Goal: Transaction & Acquisition: Download file/media

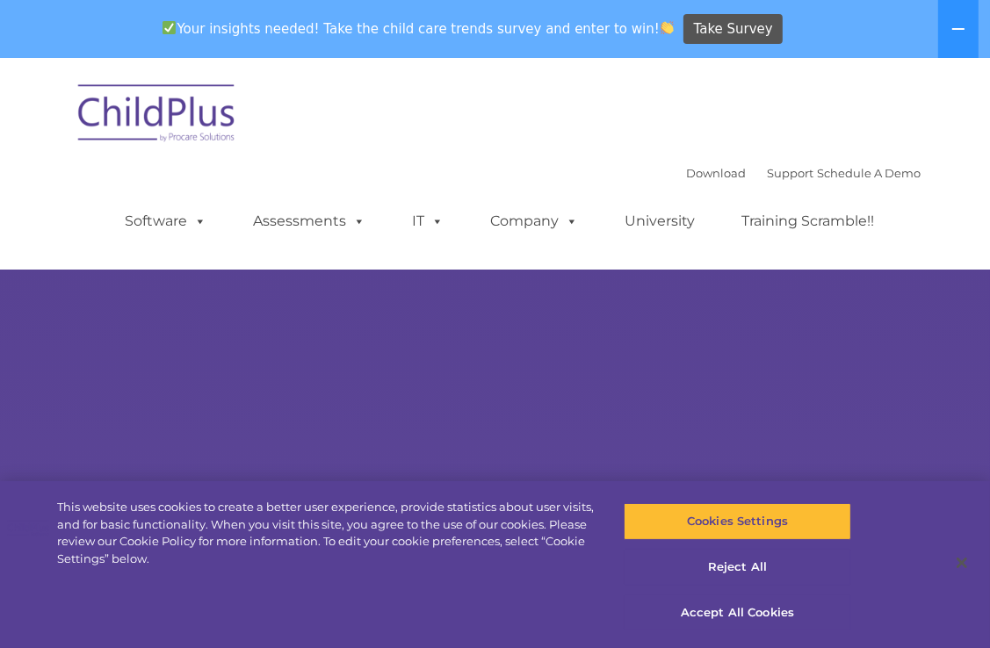
select select "MEDIUM"
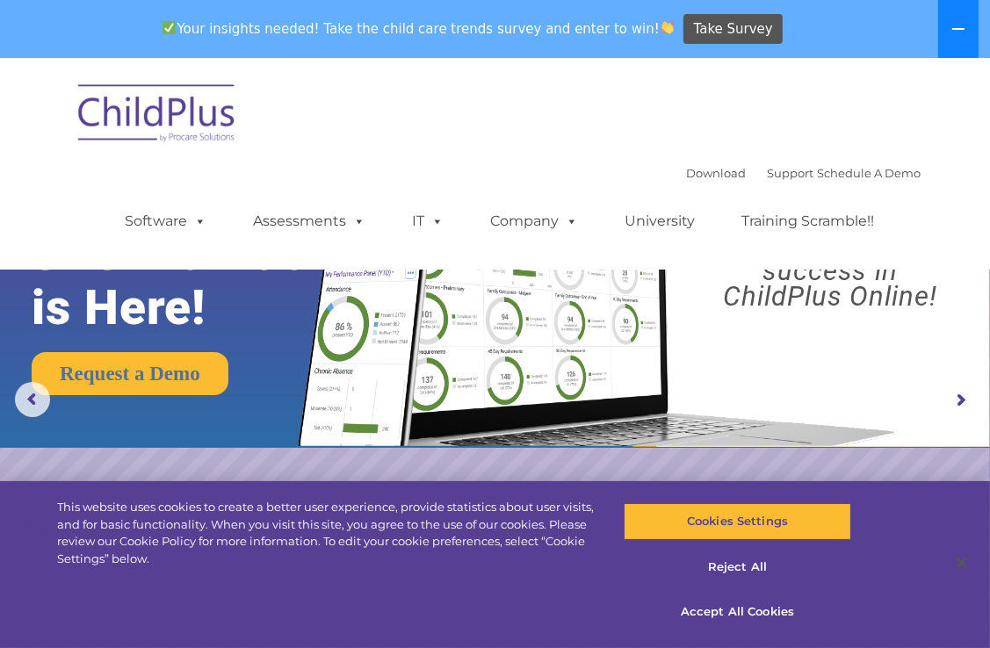
click at [959, 26] on icon at bounding box center [958, 29] width 14 height 14
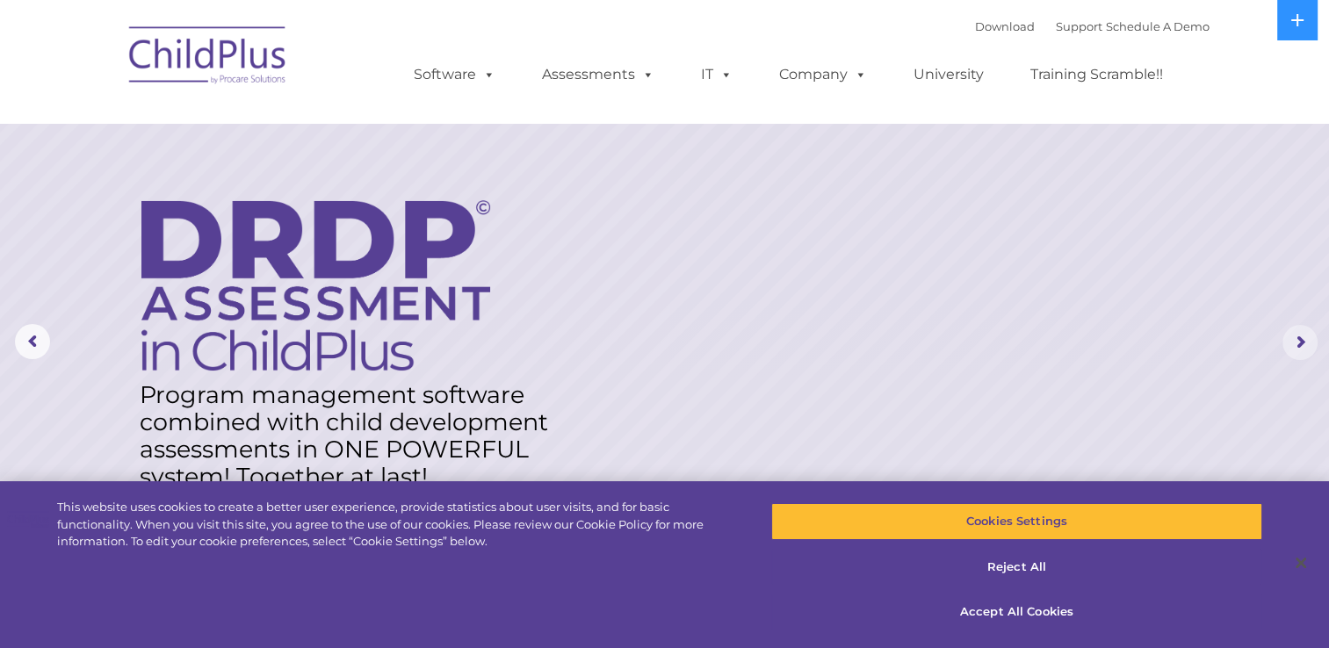
click at [989, 354] on rs-arrow at bounding box center [1299, 342] width 35 height 35
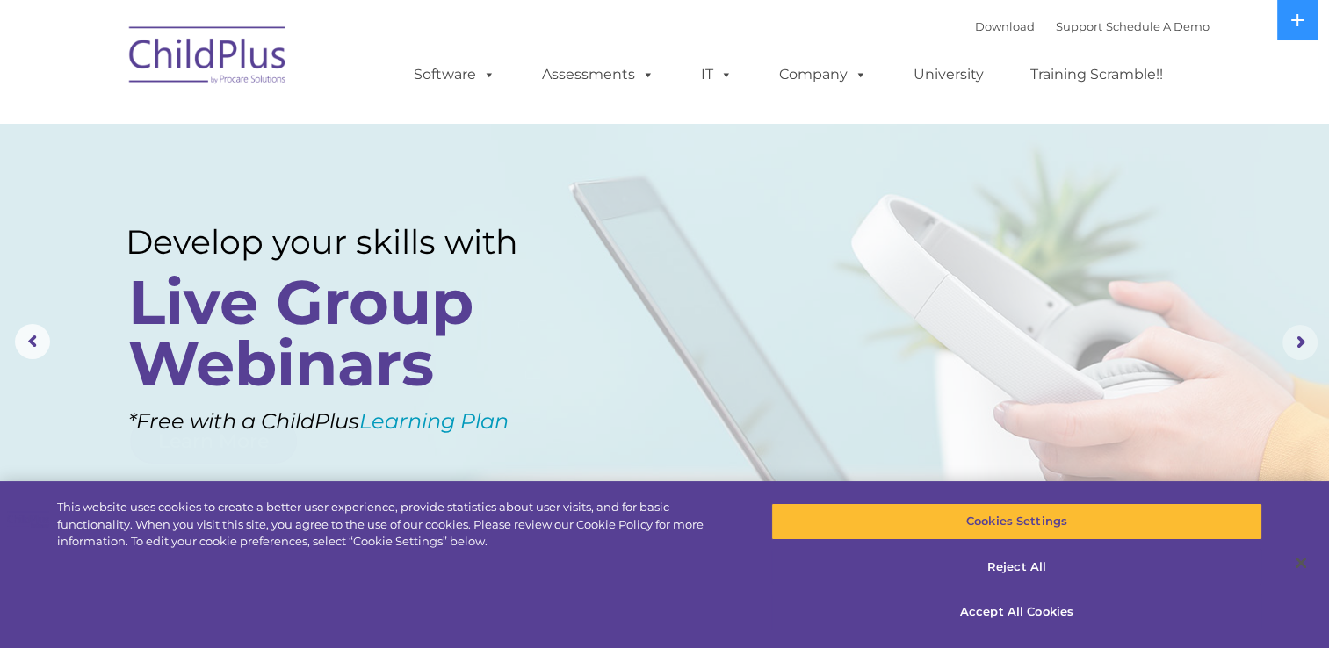
click at [989, 354] on rs-arrow at bounding box center [1299, 342] width 35 height 35
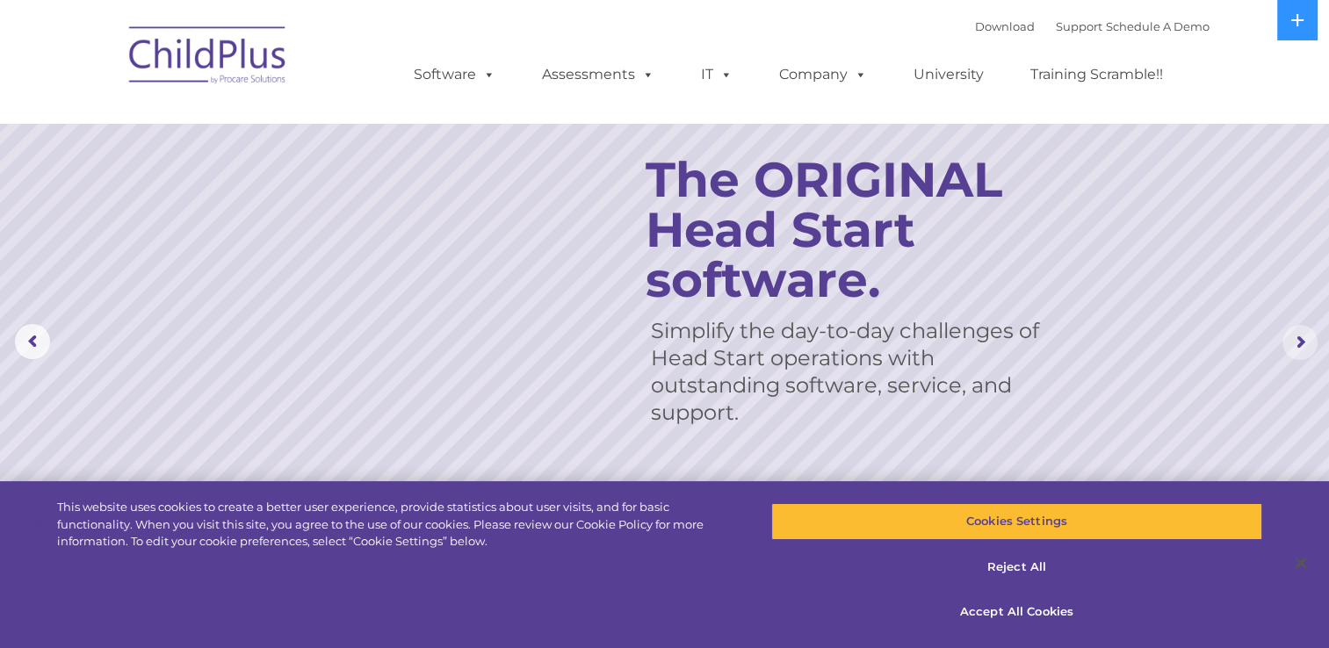
click at [989, 354] on rs-arrow at bounding box center [1299, 342] width 35 height 35
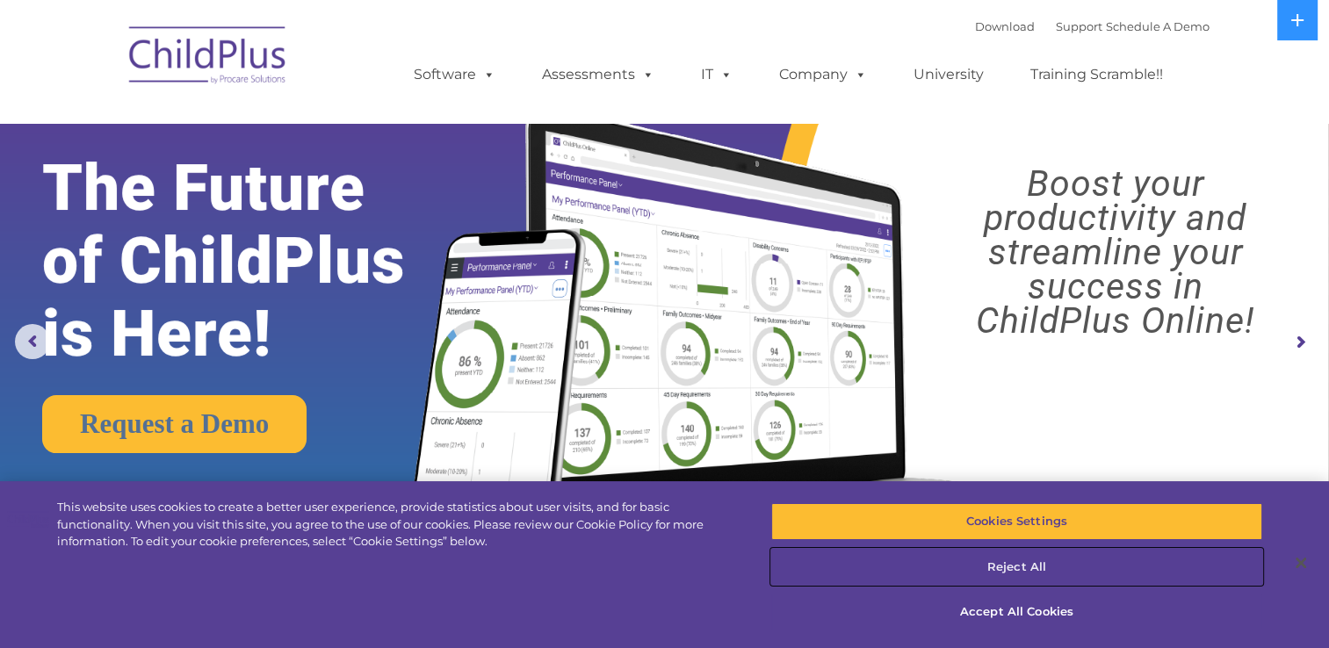
click at [989, 567] on button "Reject All" at bounding box center [1017, 567] width 492 height 37
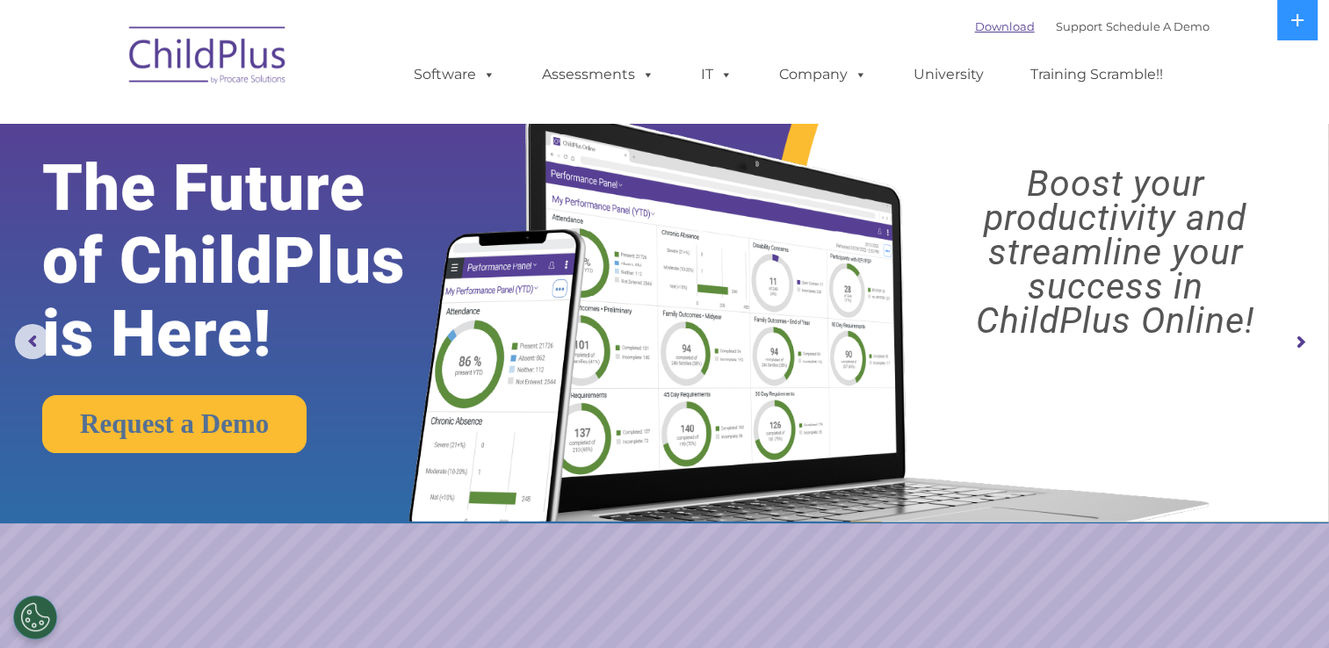
click at [981, 23] on link "Download" at bounding box center [1005, 26] width 60 height 14
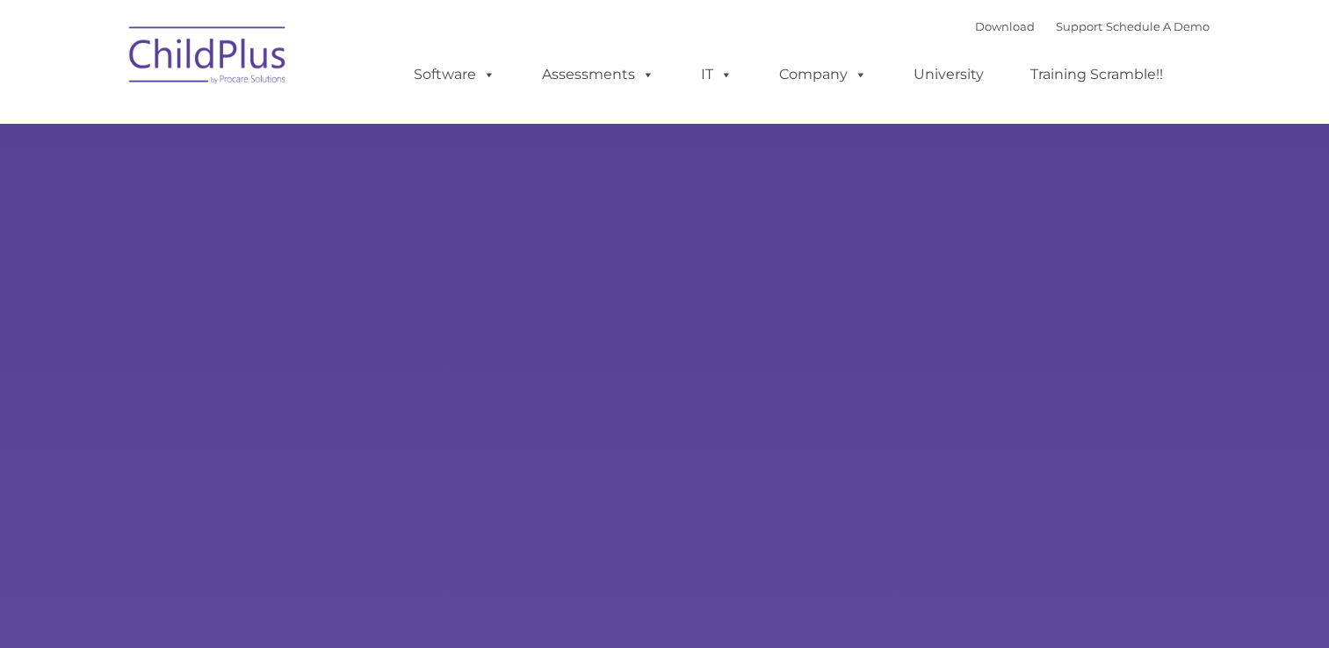
type input ""
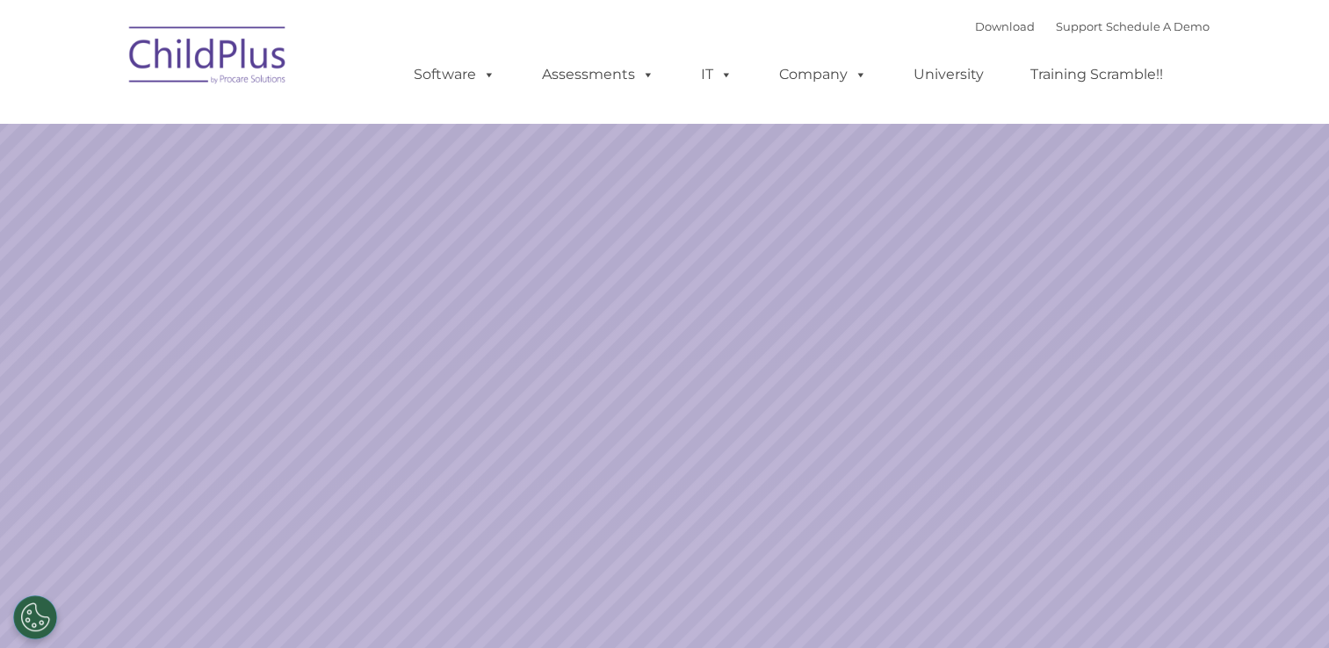
select select "MEDIUM"
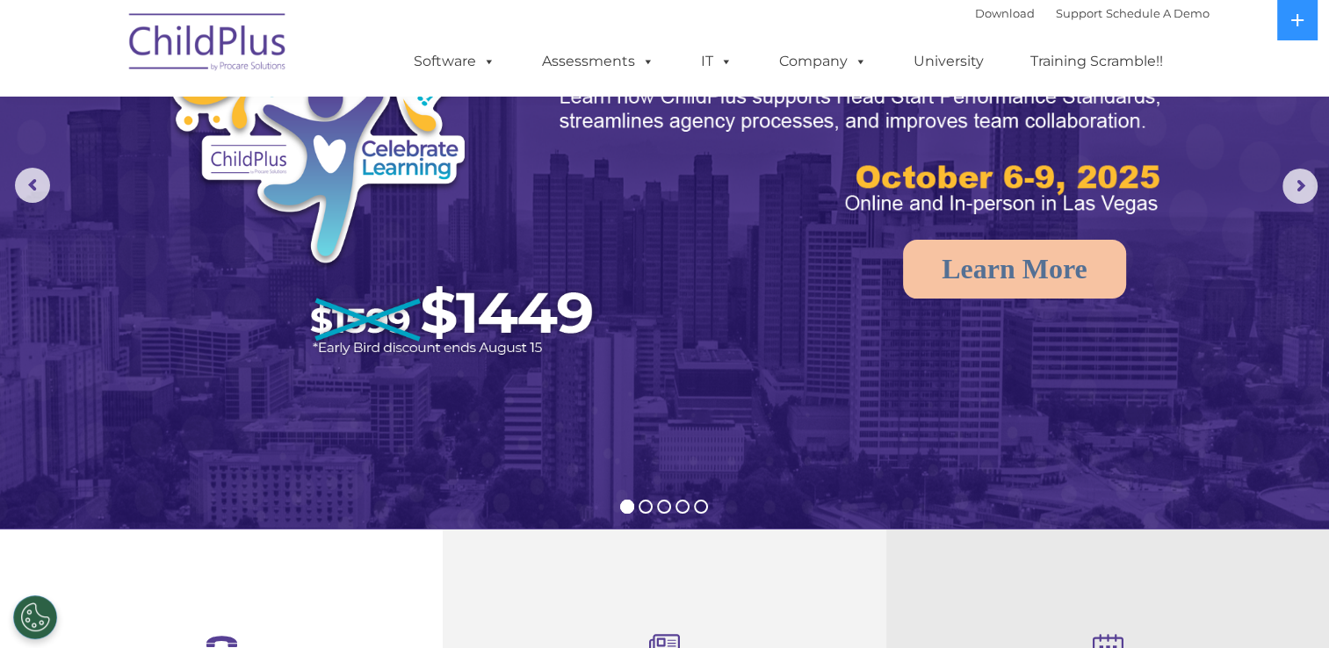
scroll to position [107, 0]
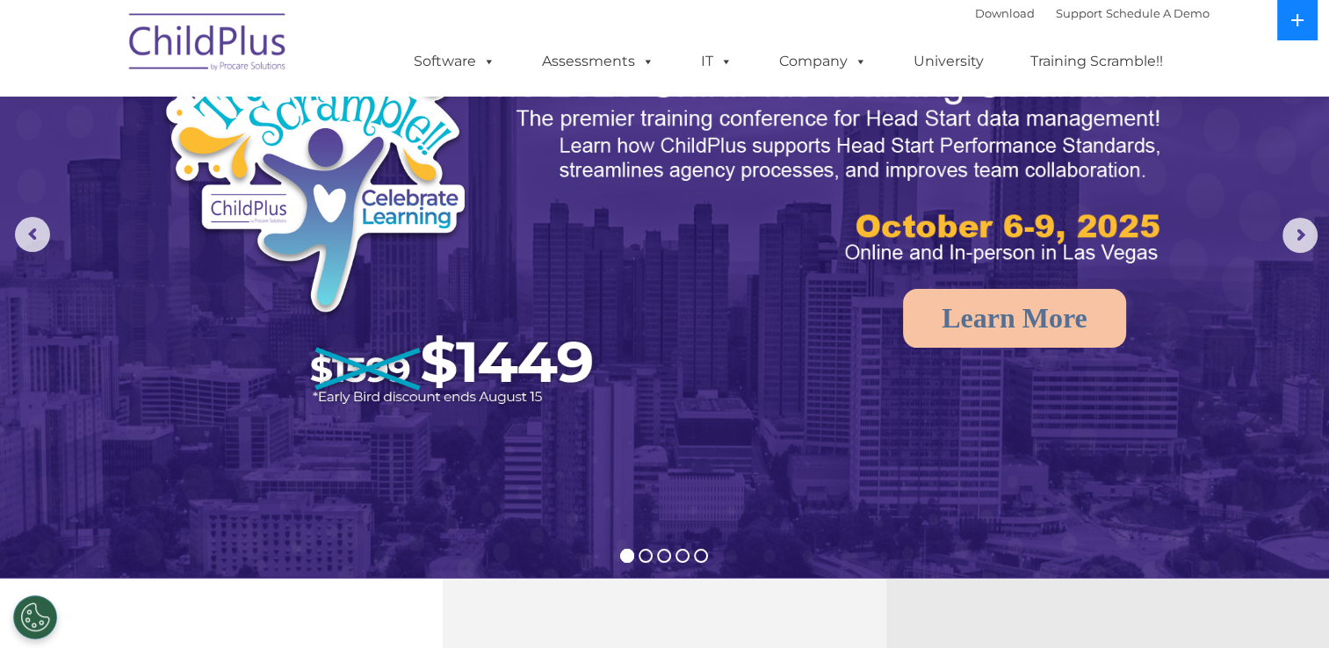
click at [1303, 14] on icon at bounding box center [1297, 20] width 14 height 14
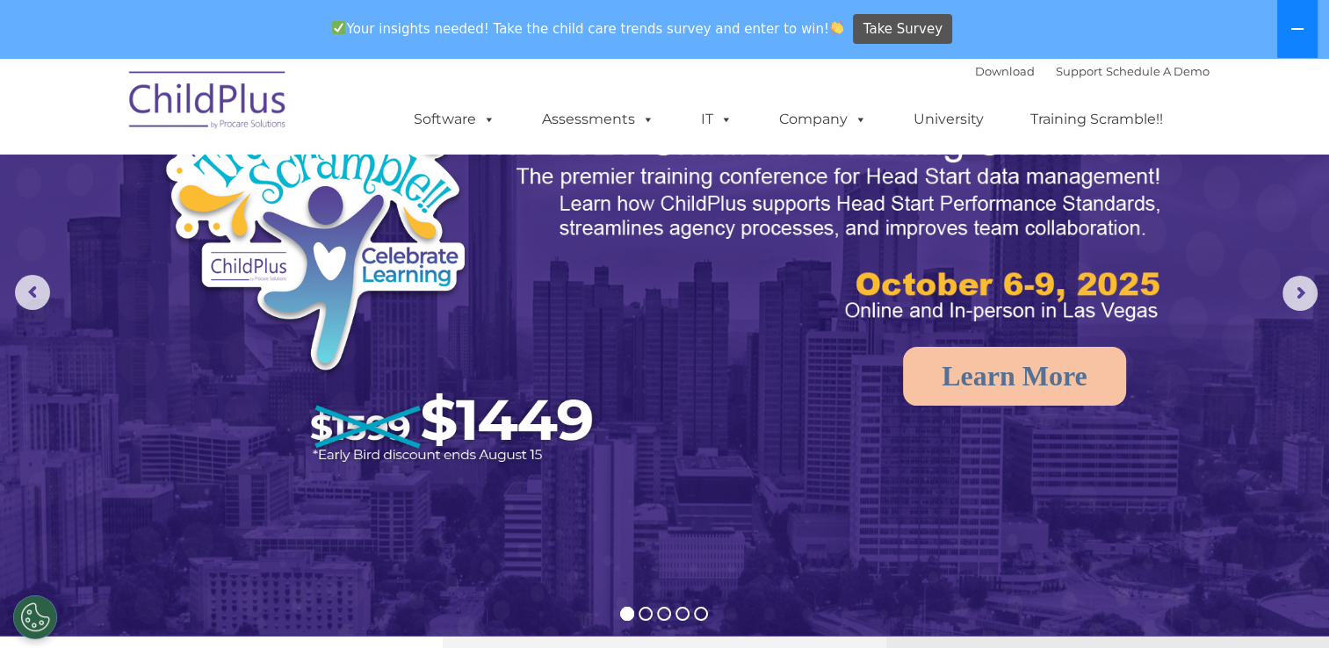
click at [1303, 14] on button at bounding box center [1297, 29] width 40 height 58
